Goal: Use online tool/utility: Utilize a website feature to perform a specific function

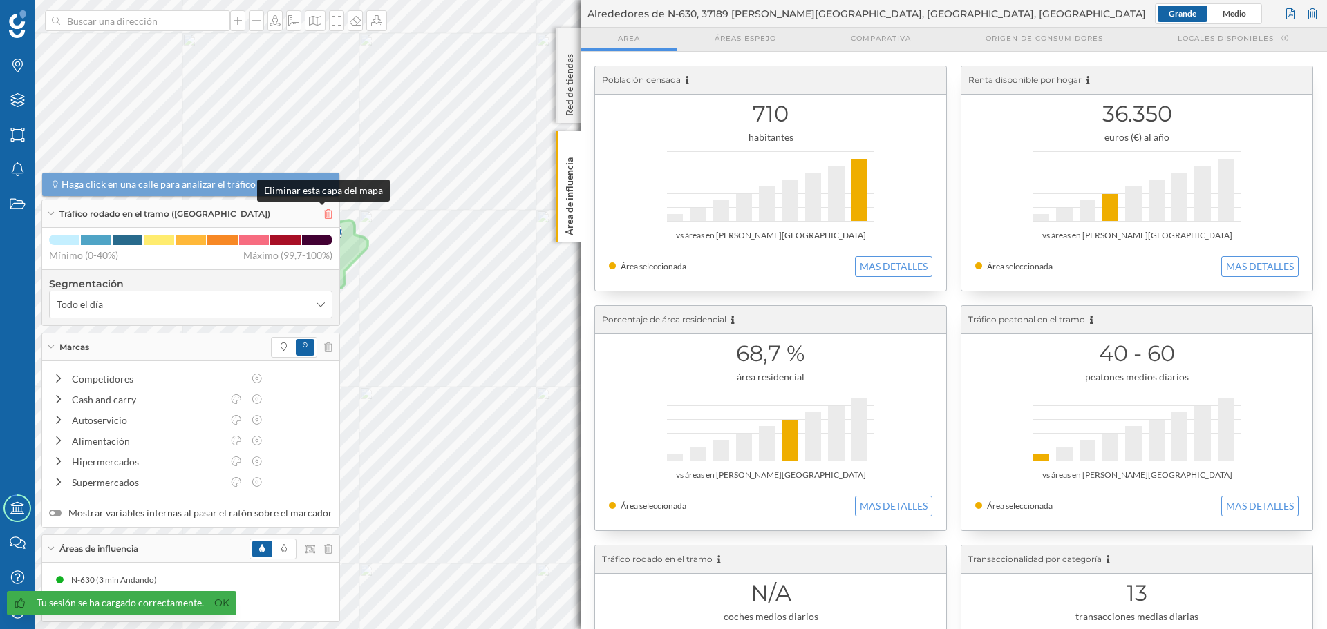
click at [324, 215] on icon at bounding box center [328, 214] width 8 height 10
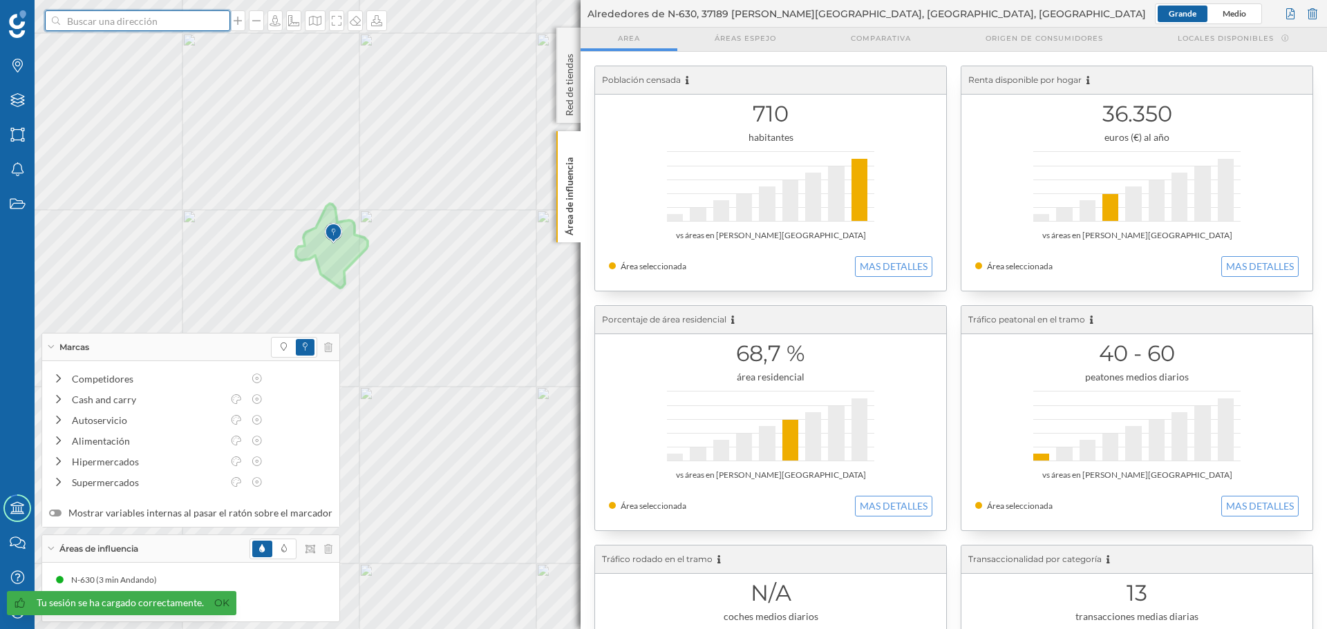
click at [119, 26] on input at bounding box center [137, 20] width 155 height 21
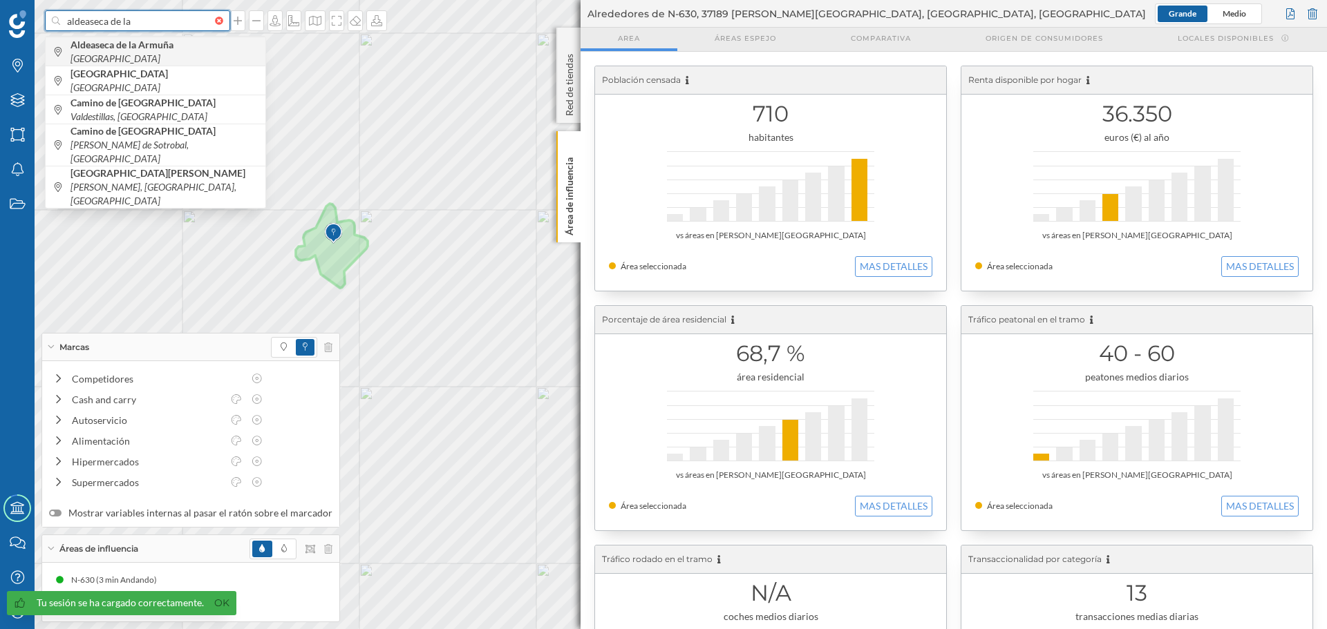
type input "aldeaseca de la"
click at [157, 48] on b "Aldeaseca de la Armuña" at bounding box center [123, 45] width 106 height 12
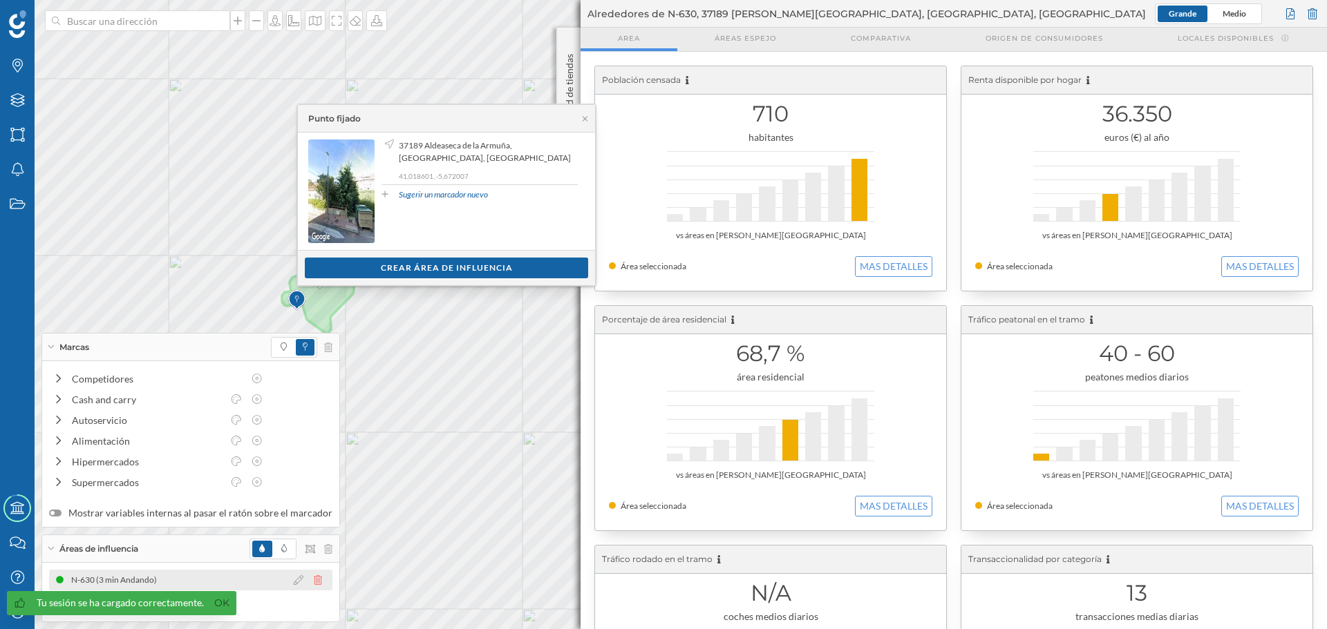
click at [314, 584] on icon at bounding box center [318, 581] width 8 height 10
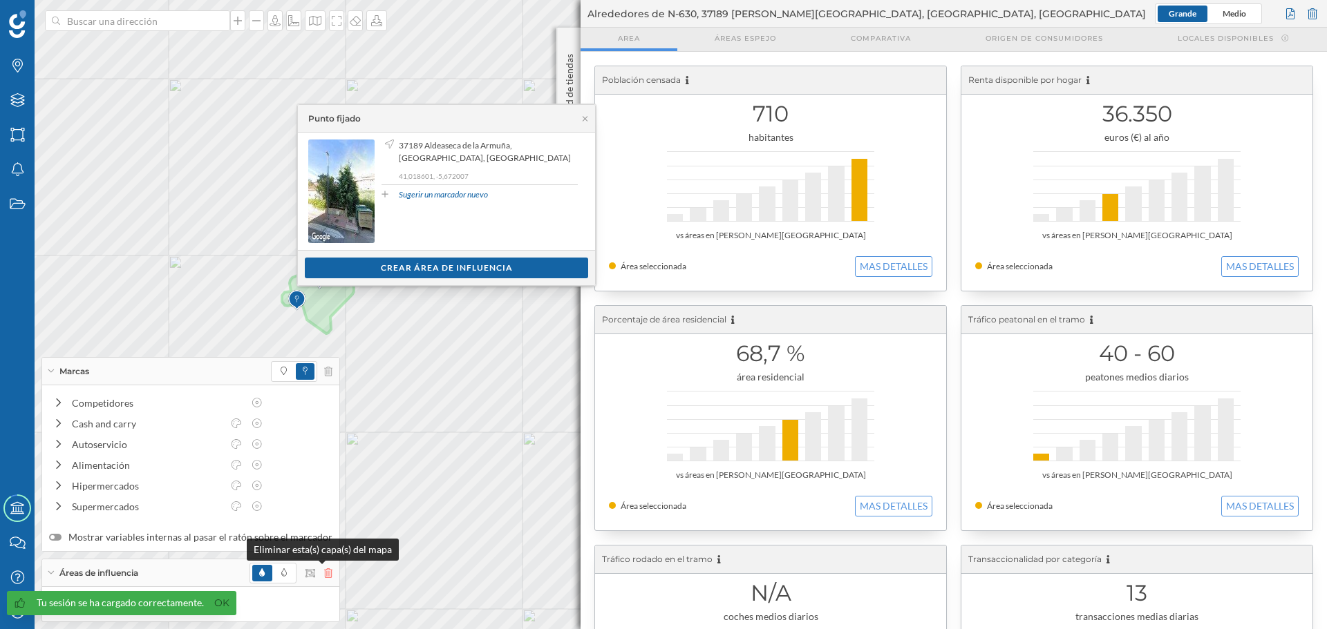
click at [324, 569] on icon at bounding box center [328, 574] width 8 height 10
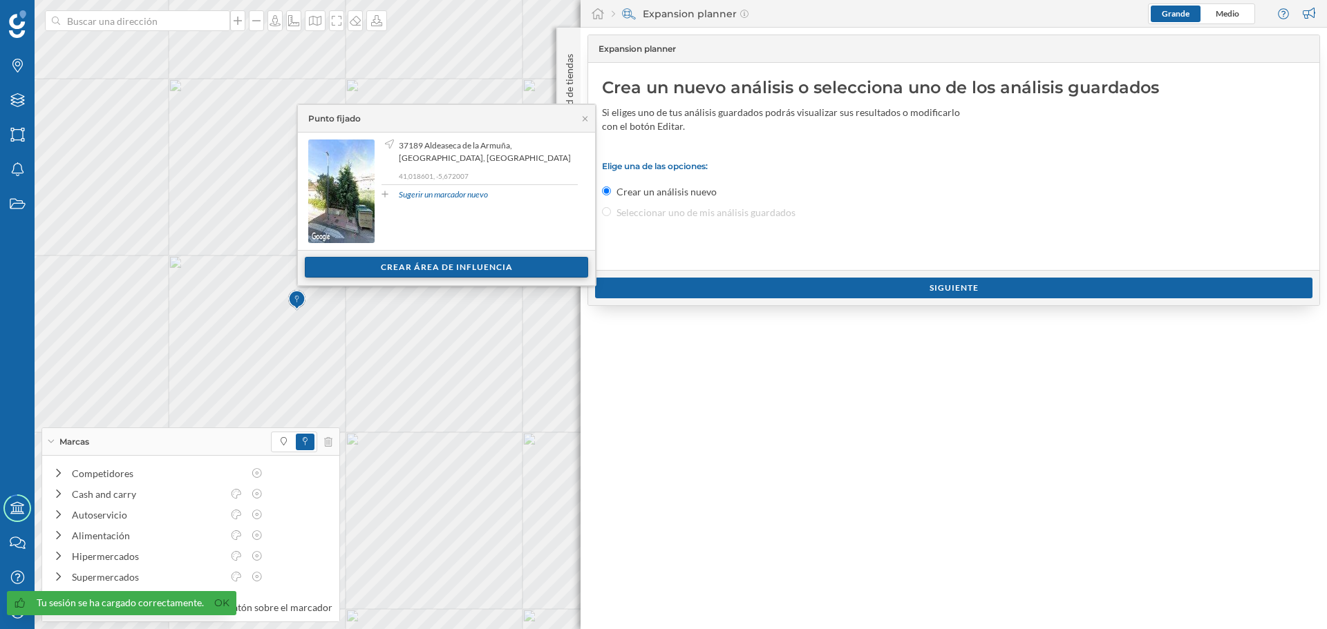
click at [419, 272] on div "Crear área de influencia" at bounding box center [446, 267] width 283 height 21
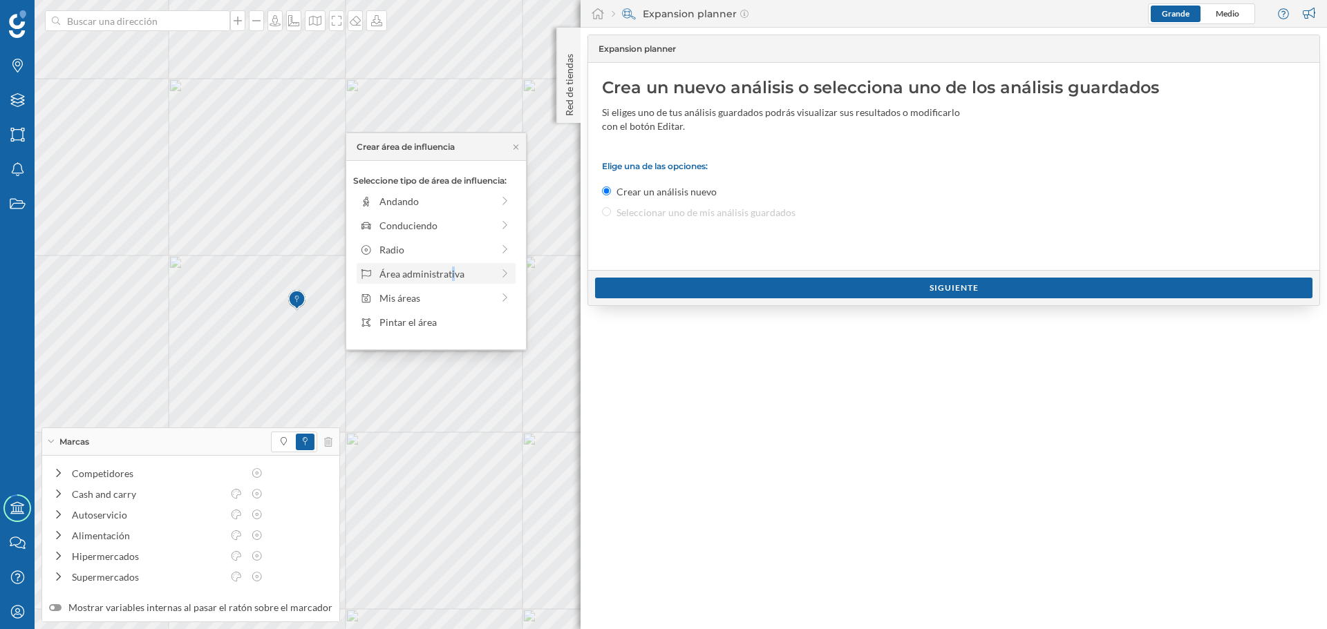
click at [433, 276] on div "Área administrativa" at bounding box center [435, 274] width 113 height 15
click at [432, 247] on div "Municipio" at bounding box center [447, 250] width 136 height 15
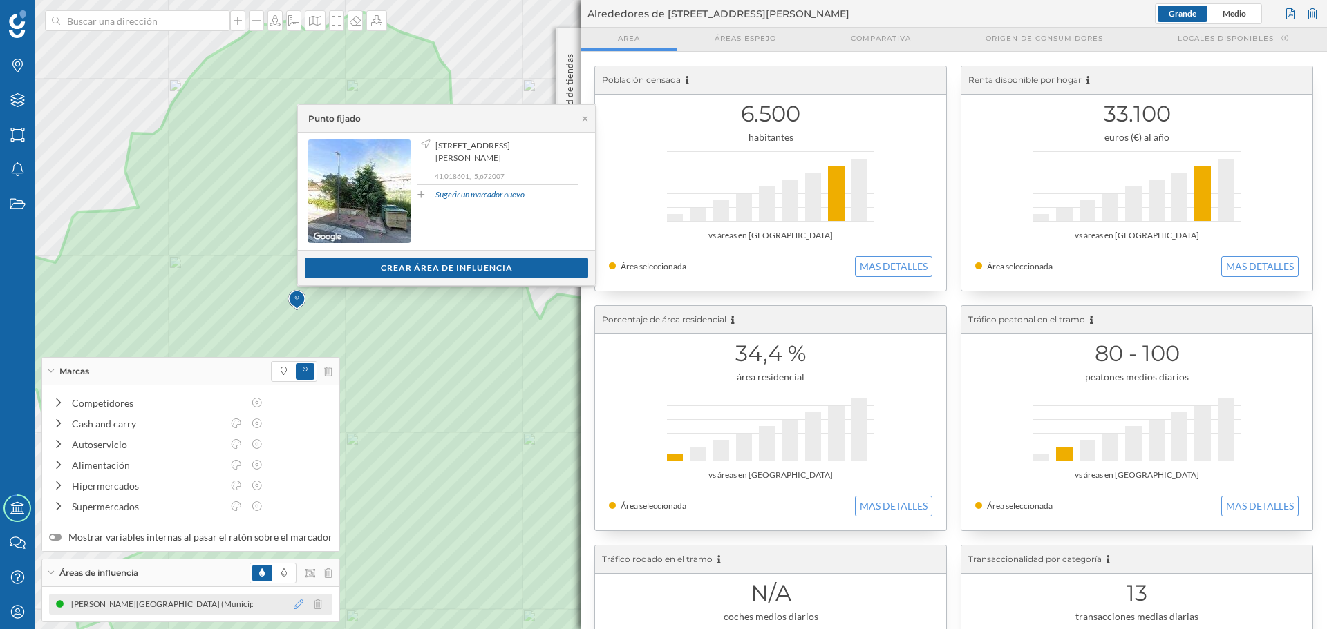
click at [294, 602] on icon at bounding box center [299, 605] width 10 height 10
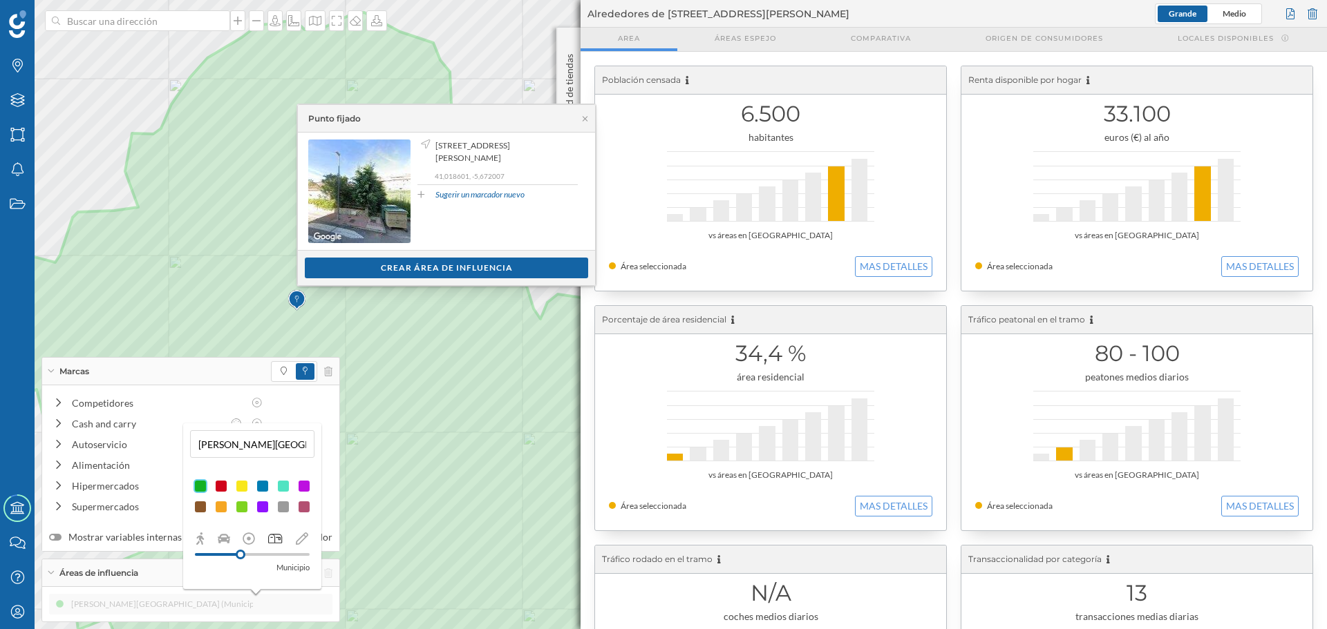
click at [297, 567] on p "Municipio" at bounding box center [292, 568] width 33 height 14
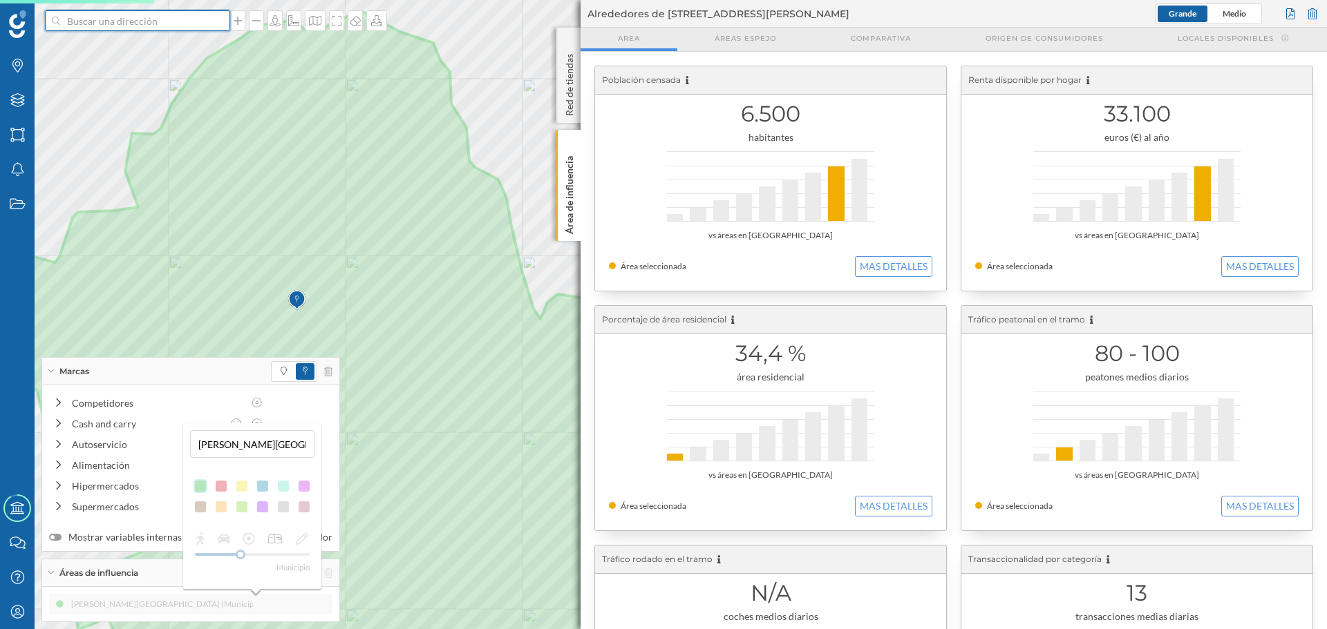
click at [189, 28] on input at bounding box center [137, 20] width 155 height 21
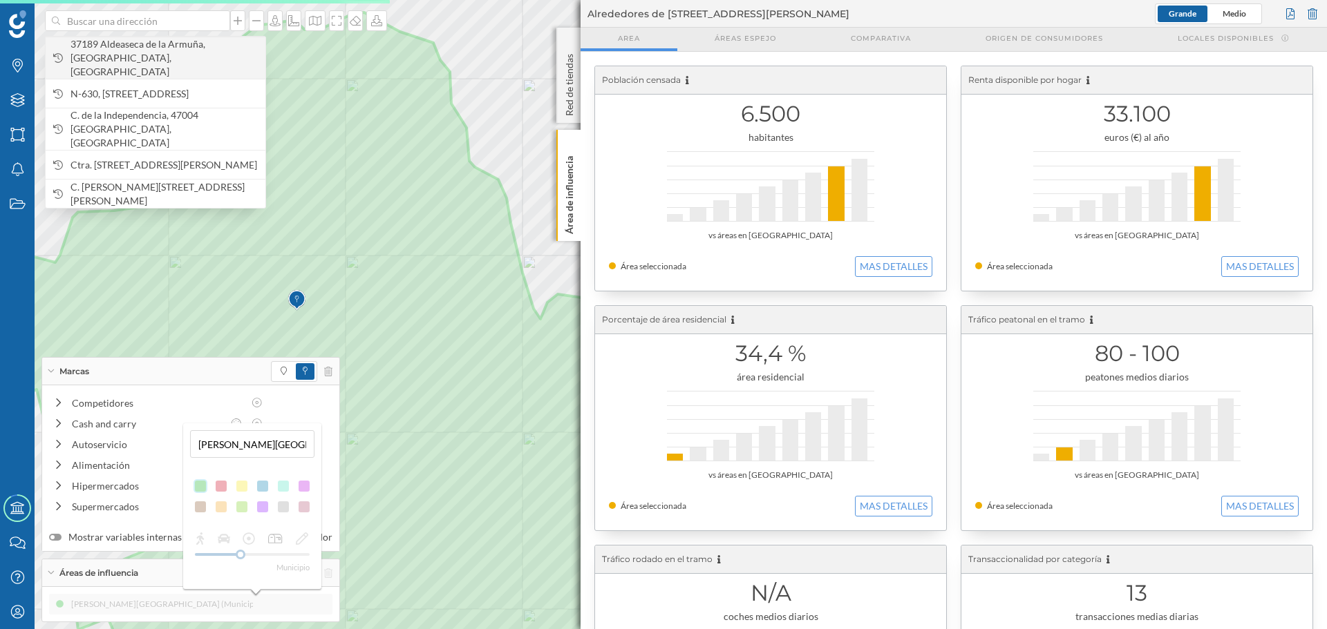
click at [193, 46] on span "37189 Aldeaseca de la Armuña, [GEOGRAPHIC_DATA], [GEOGRAPHIC_DATA]" at bounding box center [164, 57] width 188 height 41
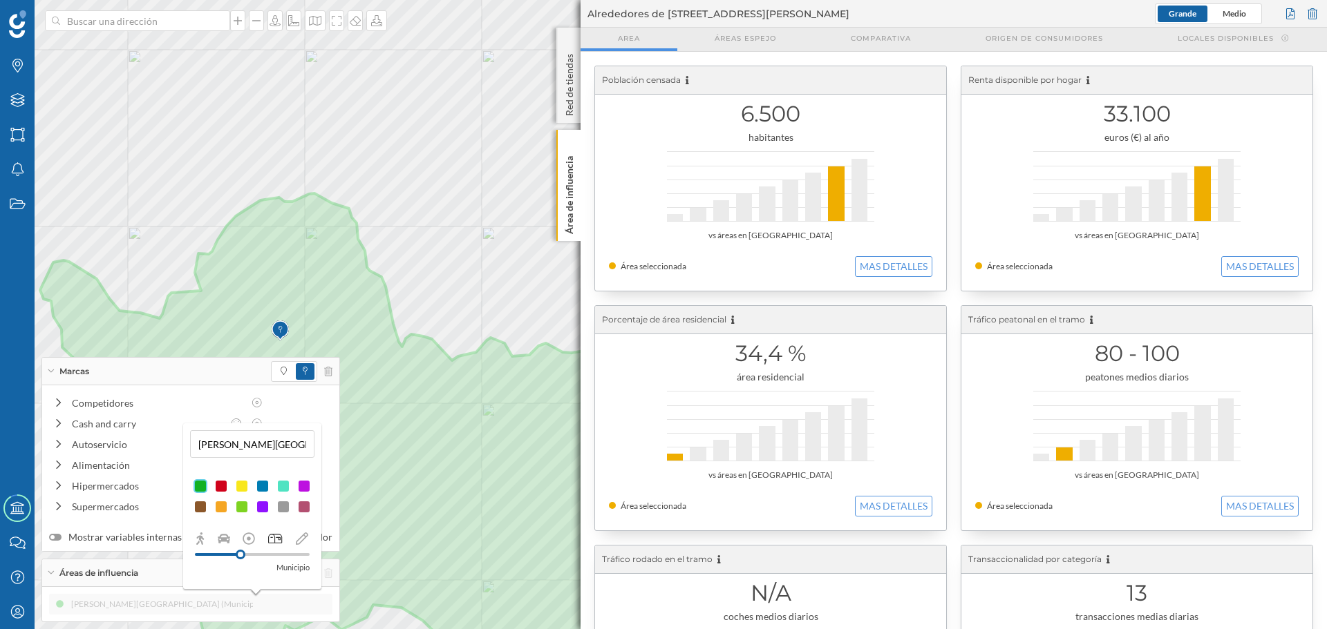
click at [283, 332] on img at bounding box center [280, 331] width 17 height 28
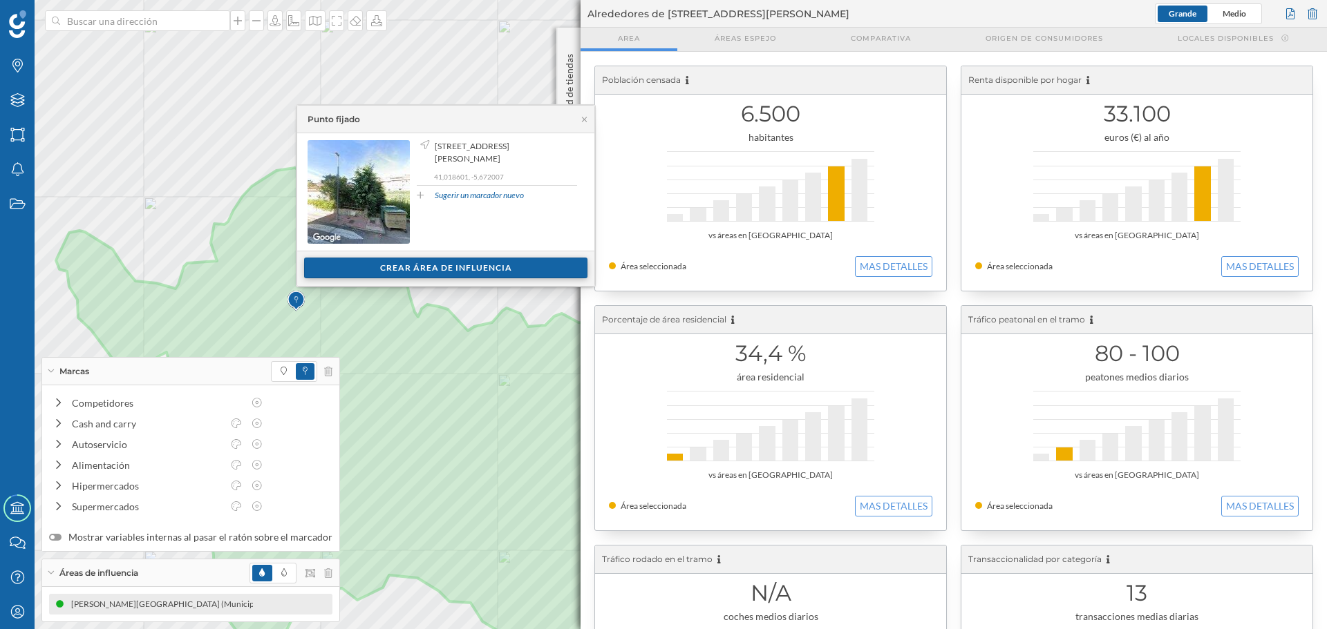
click at [321, 265] on div "Crear área de influencia" at bounding box center [445, 268] width 283 height 21
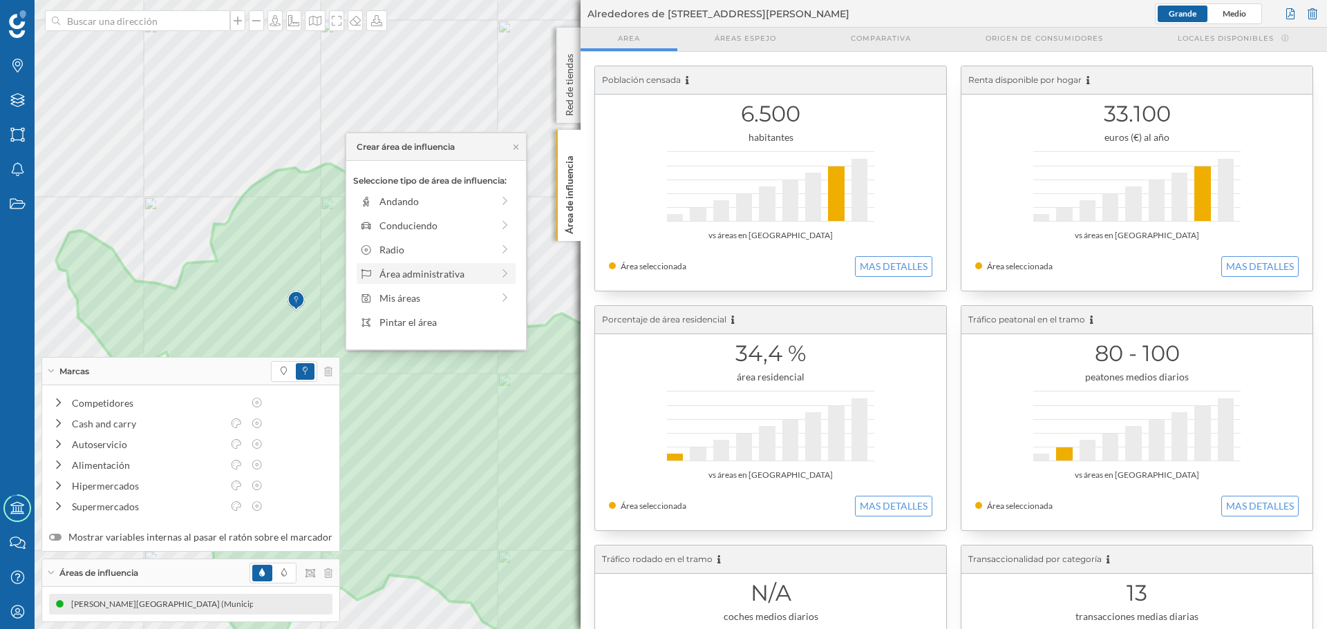
click at [406, 279] on div "Área administrativa" at bounding box center [435, 274] width 113 height 15
click at [410, 254] on div "Municipio" at bounding box center [447, 250] width 136 height 15
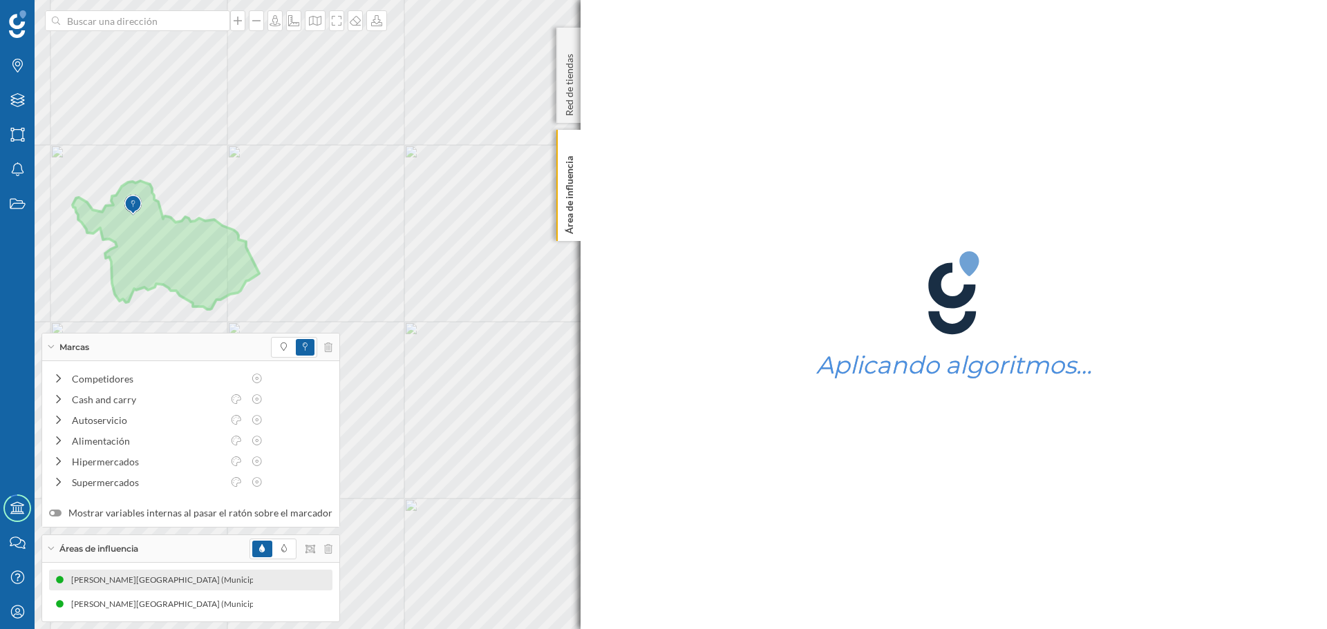
click at [316, 549] on div at bounding box center [290, 549] width 83 height 21
